Goal: Information Seeking & Learning: Learn about a topic

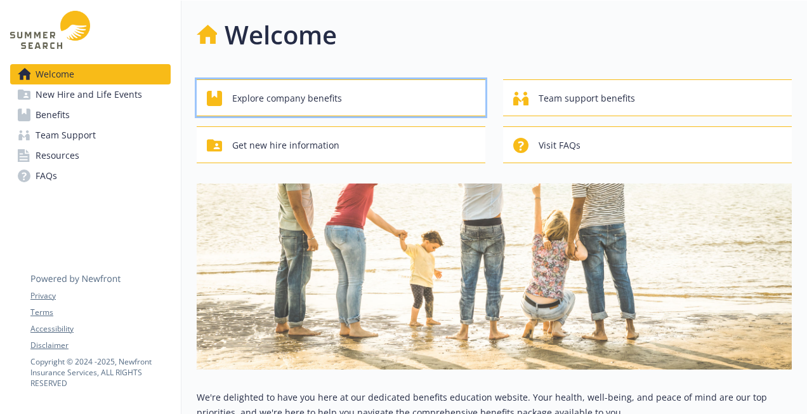
click at [270, 99] on span "Explore company benefits" at bounding box center [287, 98] width 110 height 24
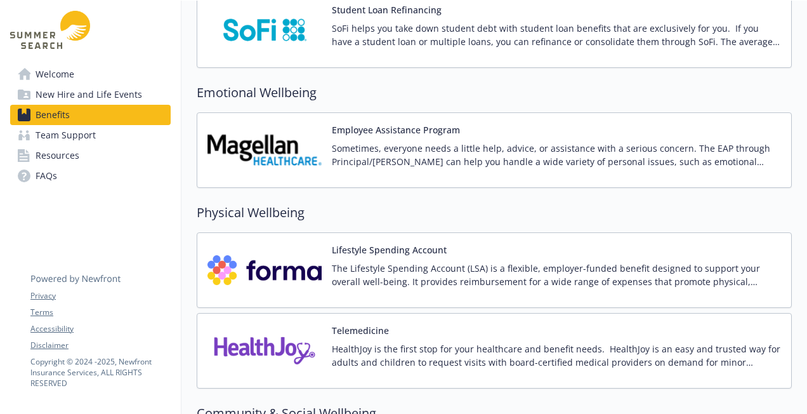
scroll to position [1659, 0]
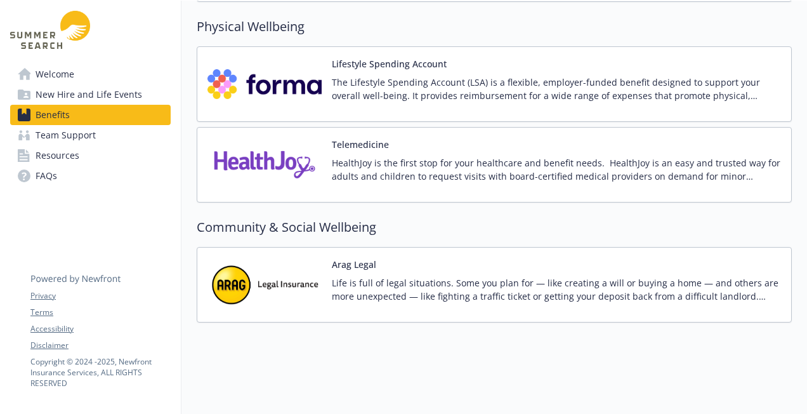
click at [379, 80] on p "The Lifestyle Spending Account (LSA) is a flexible, employer-funded benefit des…" at bounding box center [556, 88] width 449 height 27
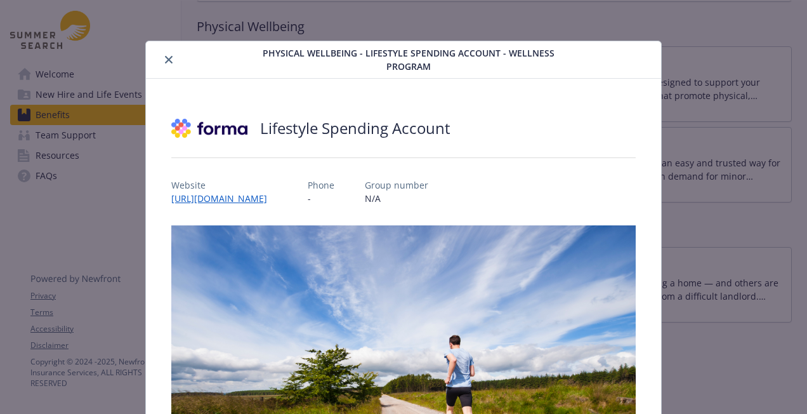
scroll to position [27, 0]
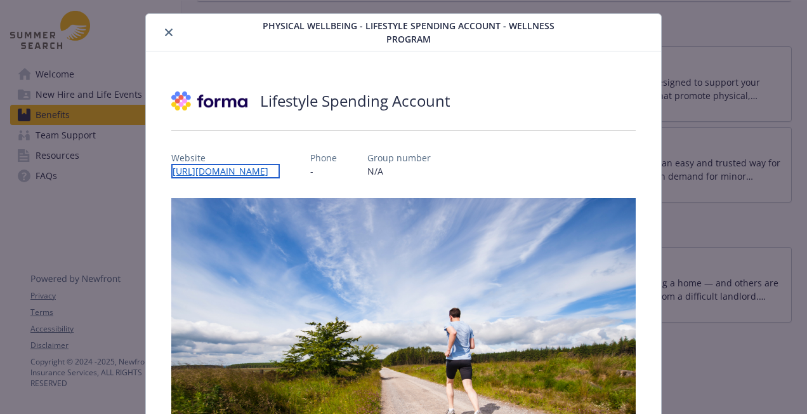
click at [238, 169] on link "[URL][DOMAIN_NAME]" at bounding box center [225, 171] width 108 height 15
